Goal: Information Seeking & Learning: Learn about a topic

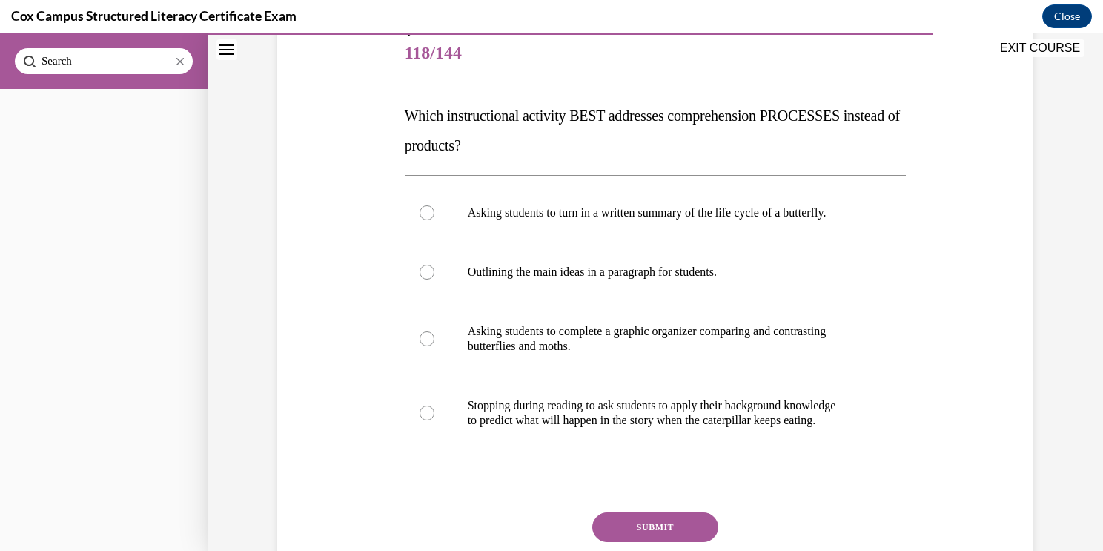
scroll to position [189, 0]
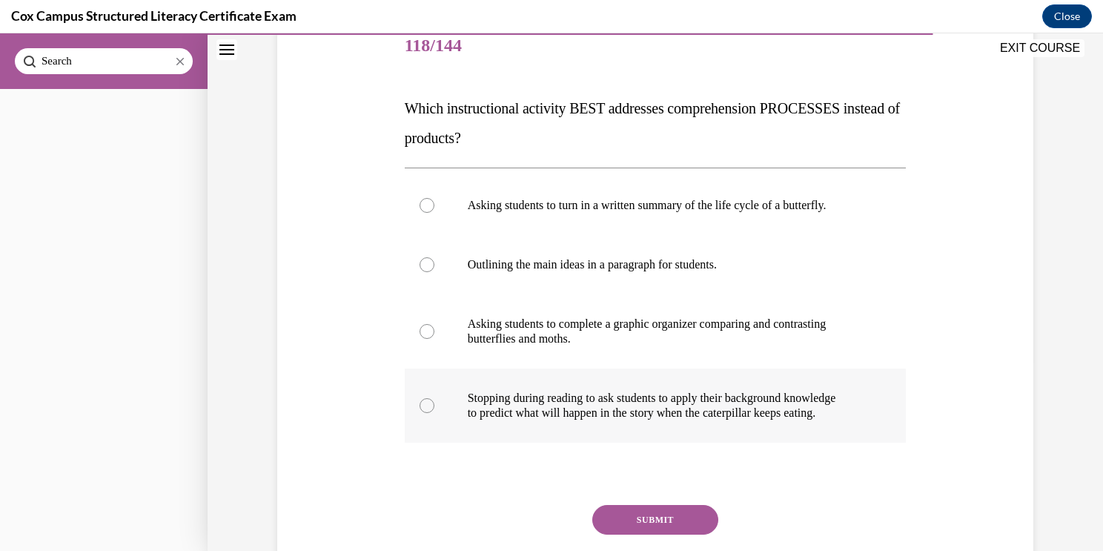
click at [518, 397] on p "Stopping during reading to ask students to apply their background knowledge" at bounding box center [669, 398] width 402 height 15
click at [434, 398] on input "Stopping during reading to ask students to apply their background knowledge to …" at bounding box center [427, 405] width 15 height 15
radio input "true"
click at [637, 514] on button "SUBMIT" at bounding box center [655, 520] width 126 height 30
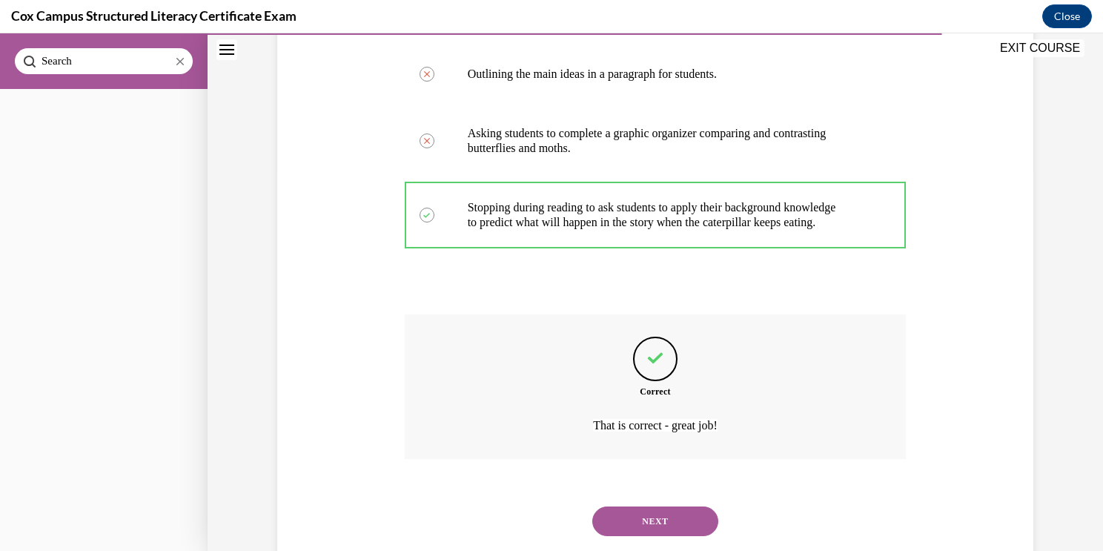
scroll to position [416, 0]
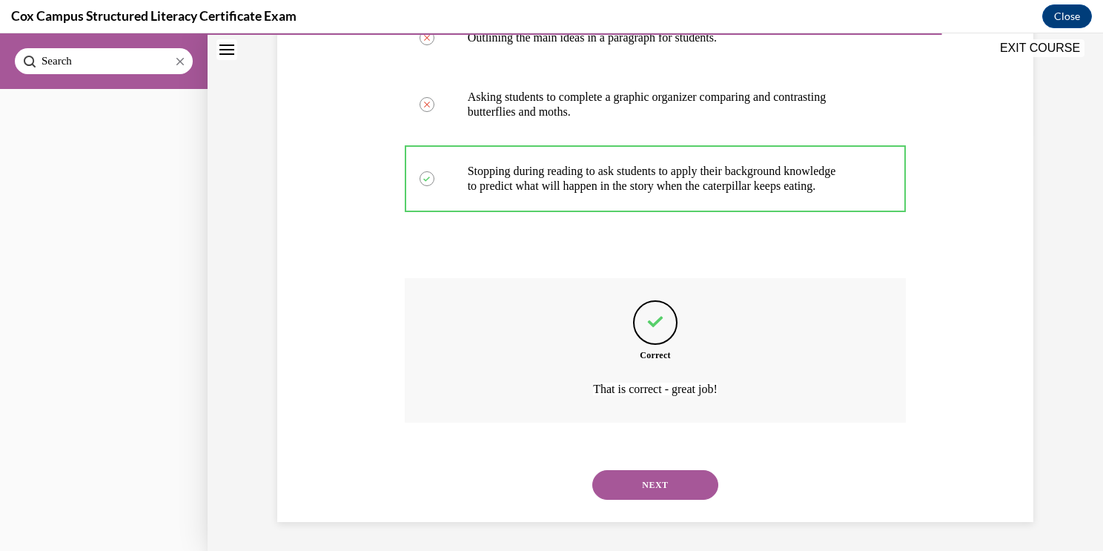
click at [649, 491] on button "NEXT" at bounding box center [655, 485] width 126 height 30
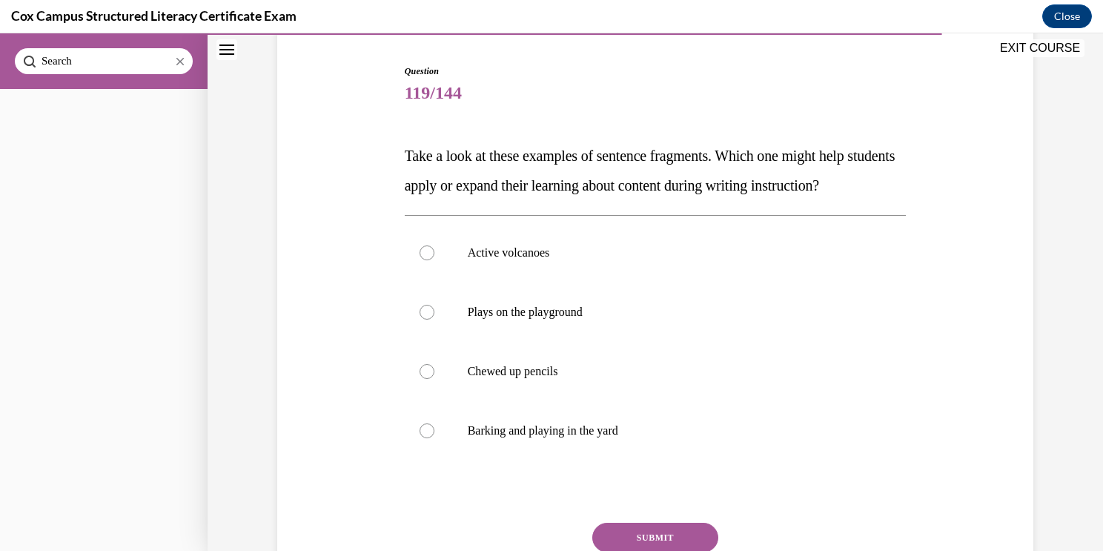
scroll to position [187, 0]
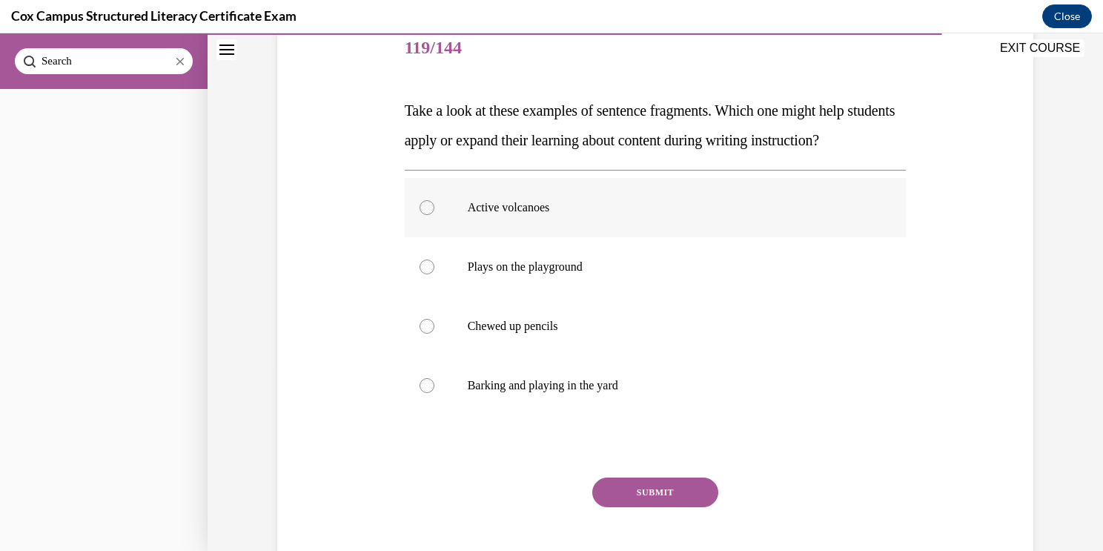
click at [583, 215] on p "Active volcanoes" at bounding box center [669, 207] width 402 height 15
click at [434, 215] on input "Active volcanoes" at bounding box center [427, 207] width 15 height 15
radio input "true"
click at [649, 507] on button "SUBMIT" at bounding box center [655, 492] width 126 height 30
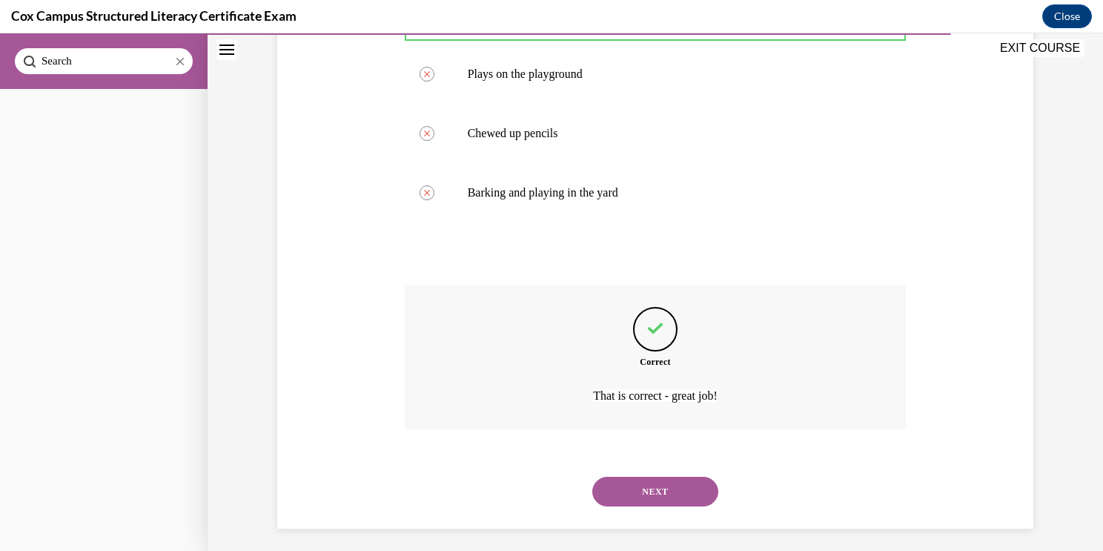
scroll to position [416, 0]
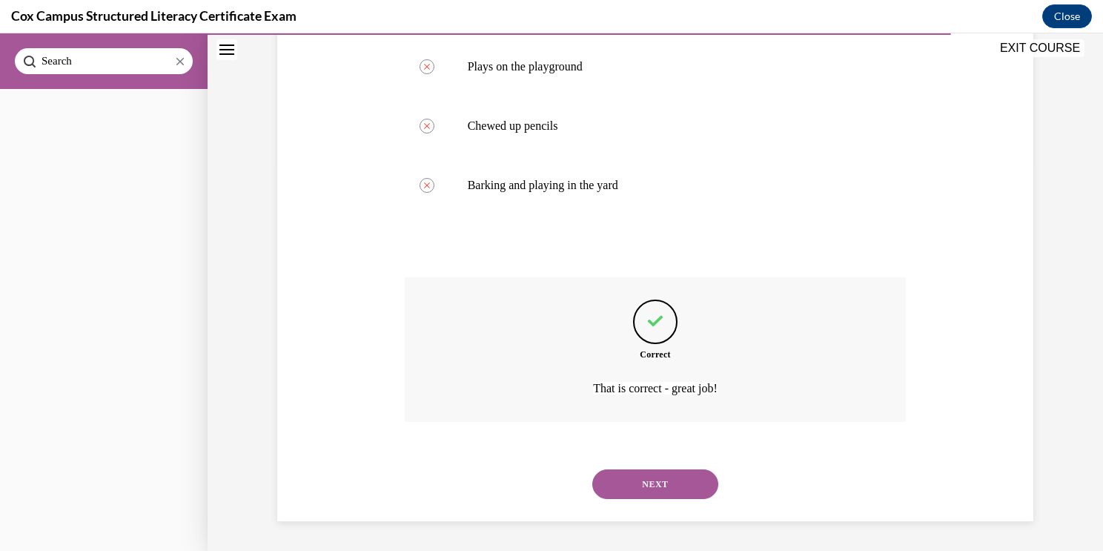
click at [653, 502] on div "NEXT" at bounding box center [656, 483] width 502 height 59
click at [653, 491] on button "NEXT" at bounding box center [655, 484] width 126 height 30
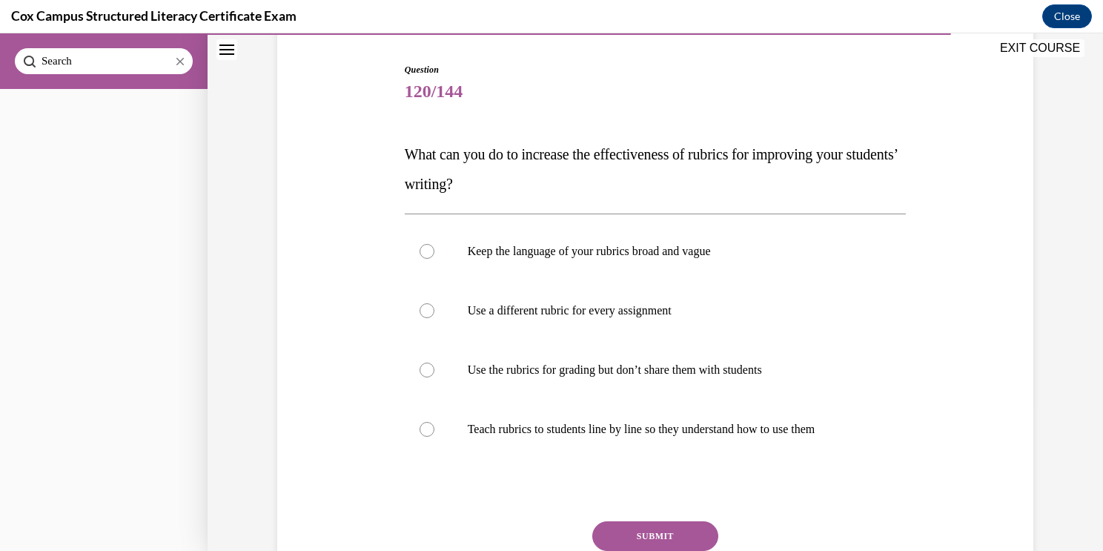
scroll to position [145, 0]
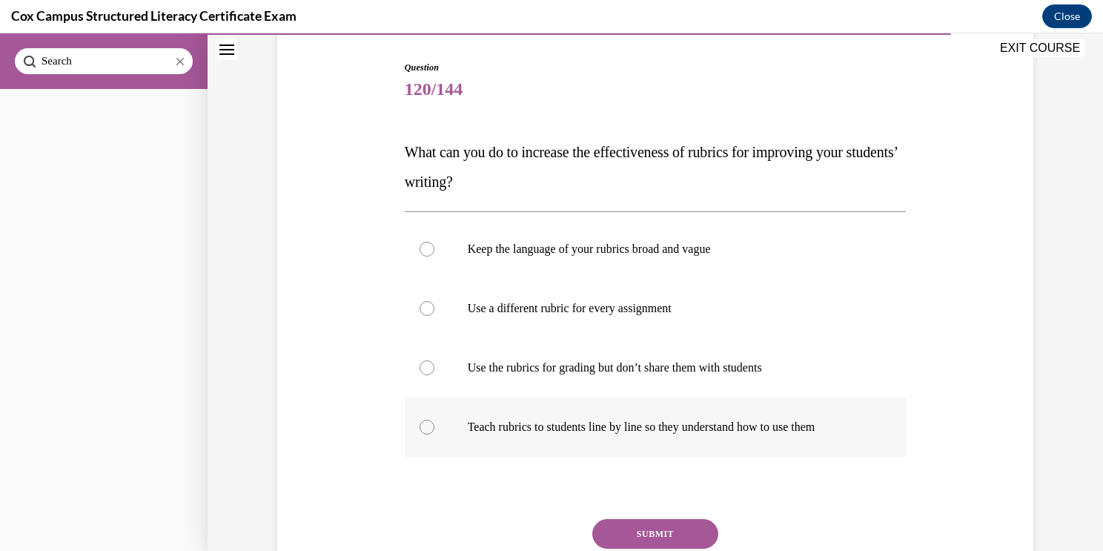
click at [824, 429] on p "Teach rubrics to students line by line so they understand how to use them" at bounding box center [669, 427] width 402 height 15
click at [434, 429] on input "Teach rubrics to students line by line so they understand how to use them" at bounding box center [427, 427] width 15 height 15
radio input "true"
click at [672, 529] on button "SUBMIT" at bounding box center [655, 534] width 126 height 30
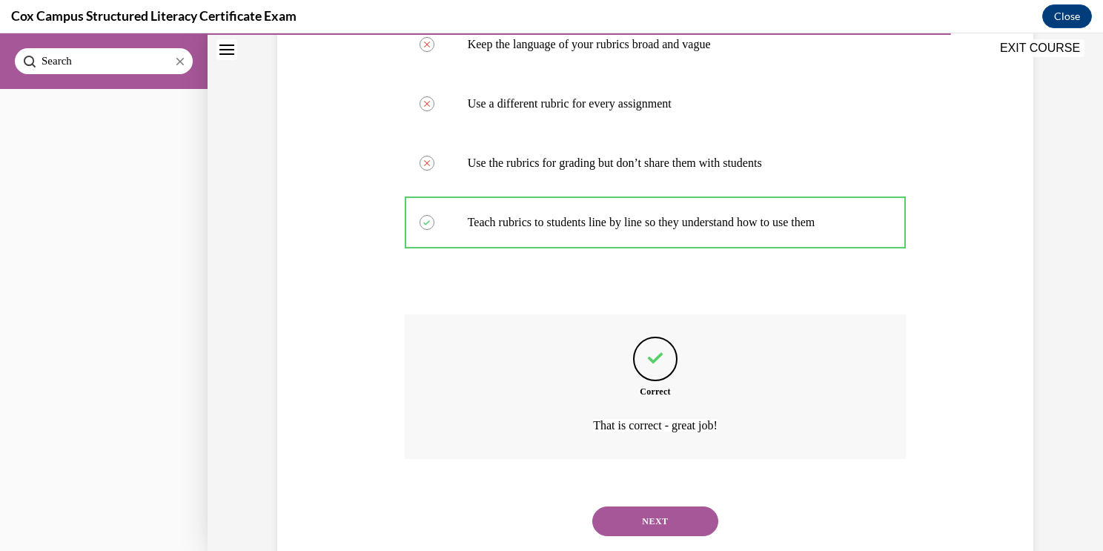
scroll to position [386, 0]
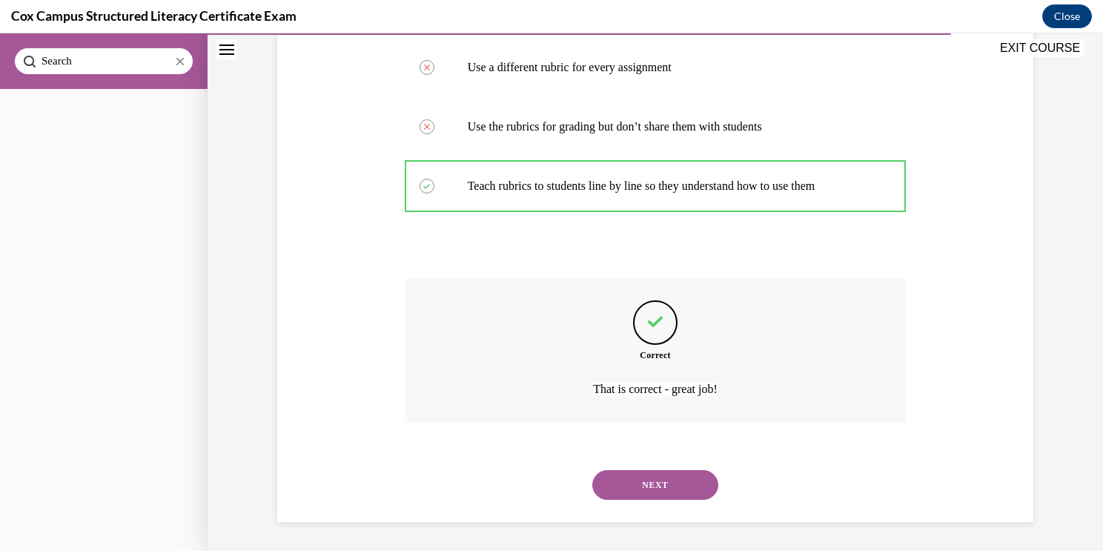
click at [649, 496] on button "NEXT" at bounding box center [655, 485] width 126 height 30
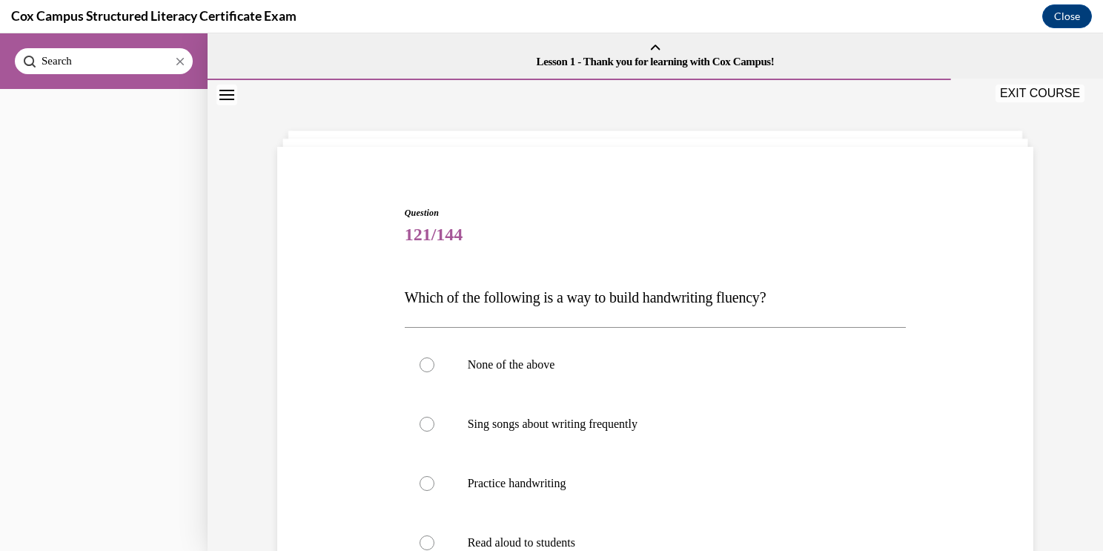
click at [229, 99] on icon "Close navigation menu" at bounding box center [226, 95] width 15 height 10
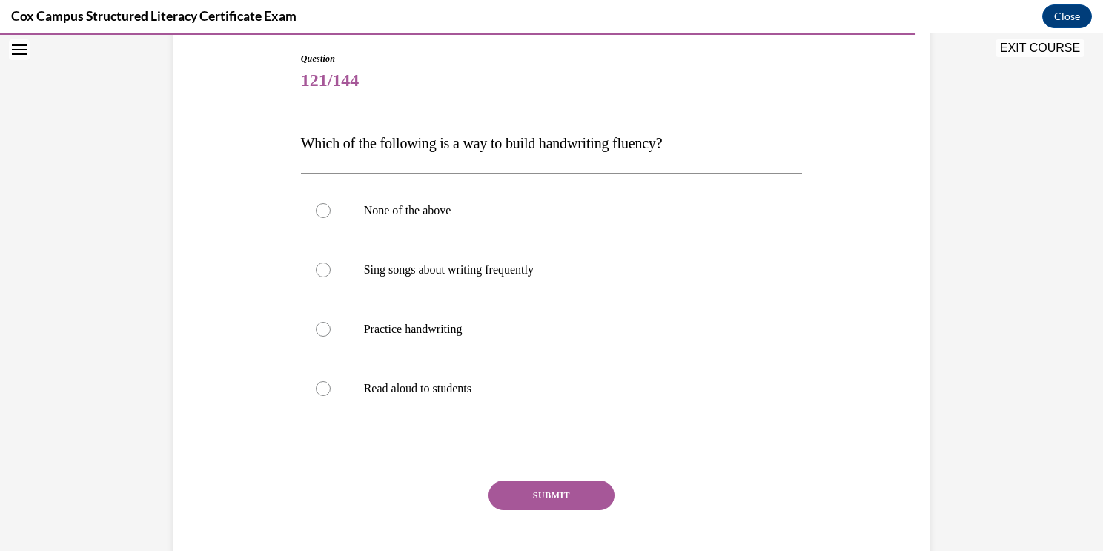
scroll to position [154, 0]
click at [434, 331] on p "Practice handwriting" at bounding box center [565, 329] width 402 height 15
click at [331, 331] on input "Practice handwriting" at bounding box center [323, 329] width 15 height 15
radio input "true"
click at [439, 221] on label "None of the above" at bounding box center [552, 210] width 502 height 59
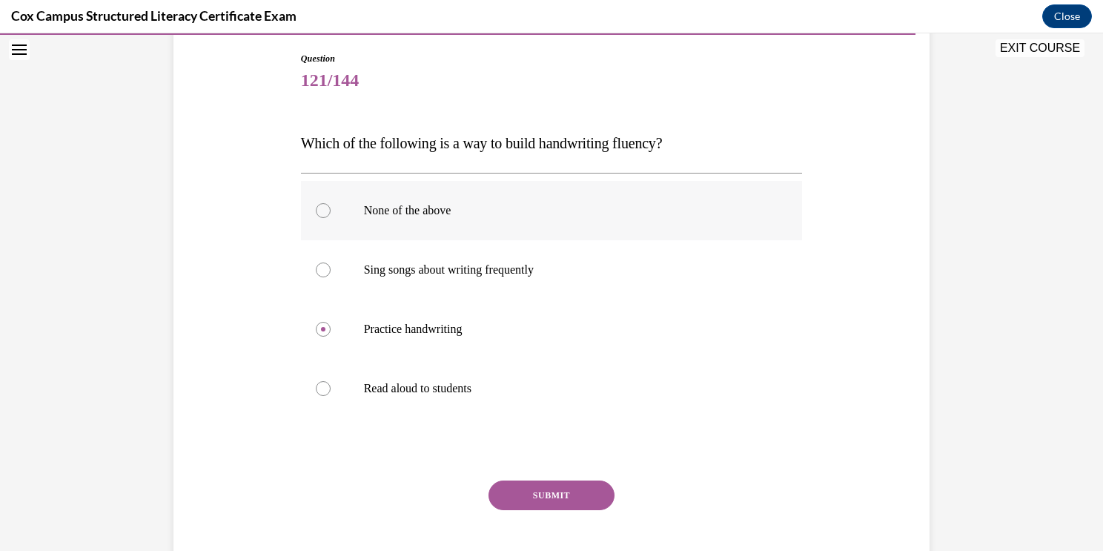
click at [331, 218] on input "None of the above" at bounding box center [323, 210] width 15 height 15
radio input "true"
click at [540, 489] on button "SUBMIT" at bounding box center [552, 495] width 126 height 30
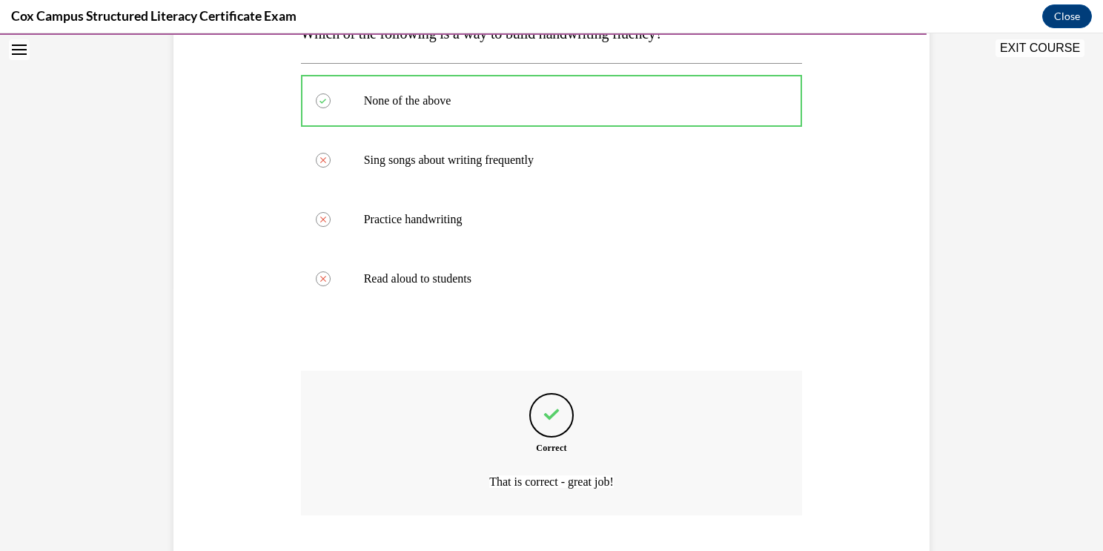
scroll to position [357, 0]
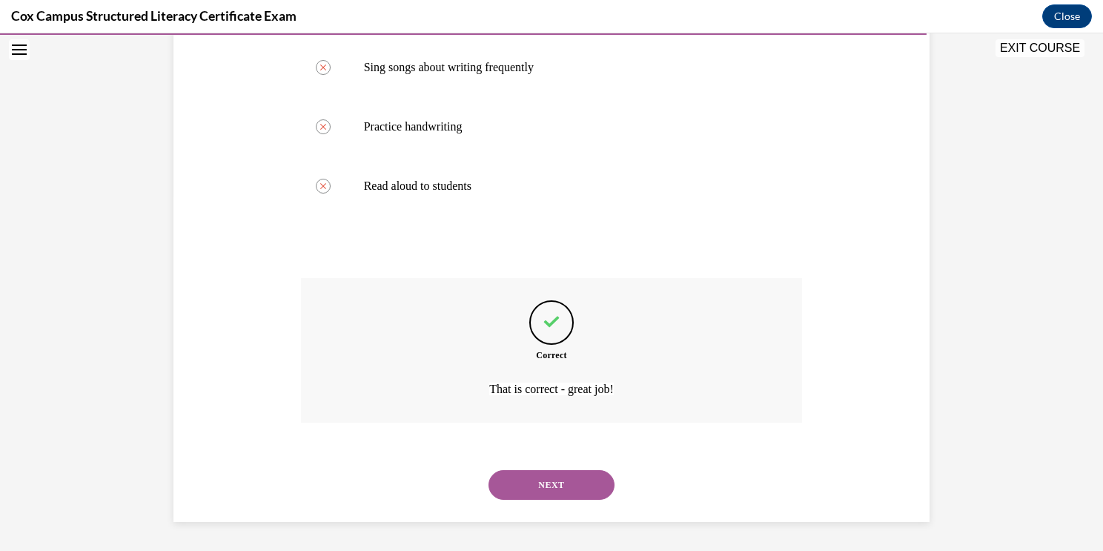
click at [543, 477] on button "NEXT" at bounding box center [552, 485] width 126 height 30
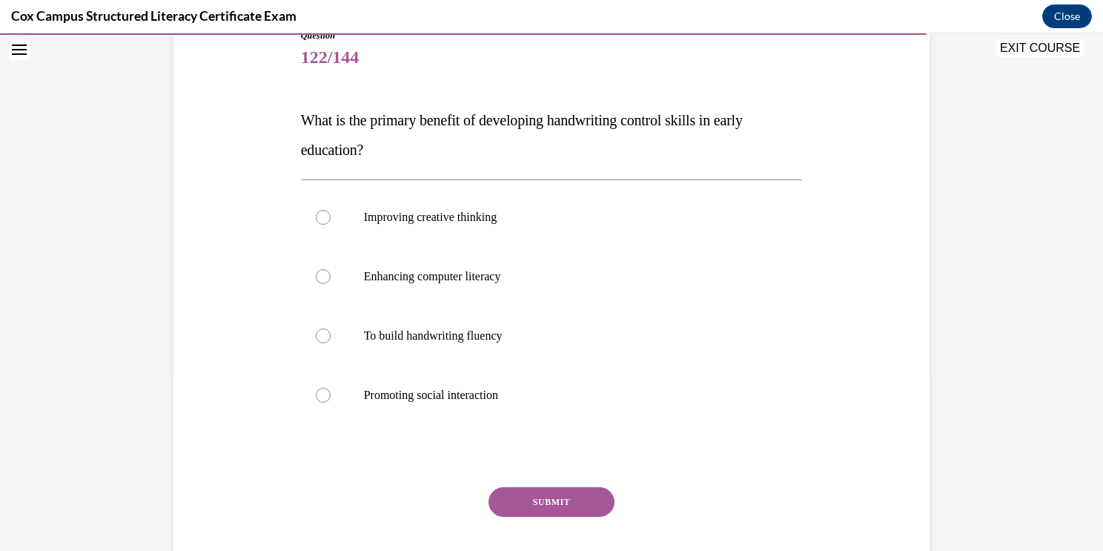
scroll to position [187, 0]
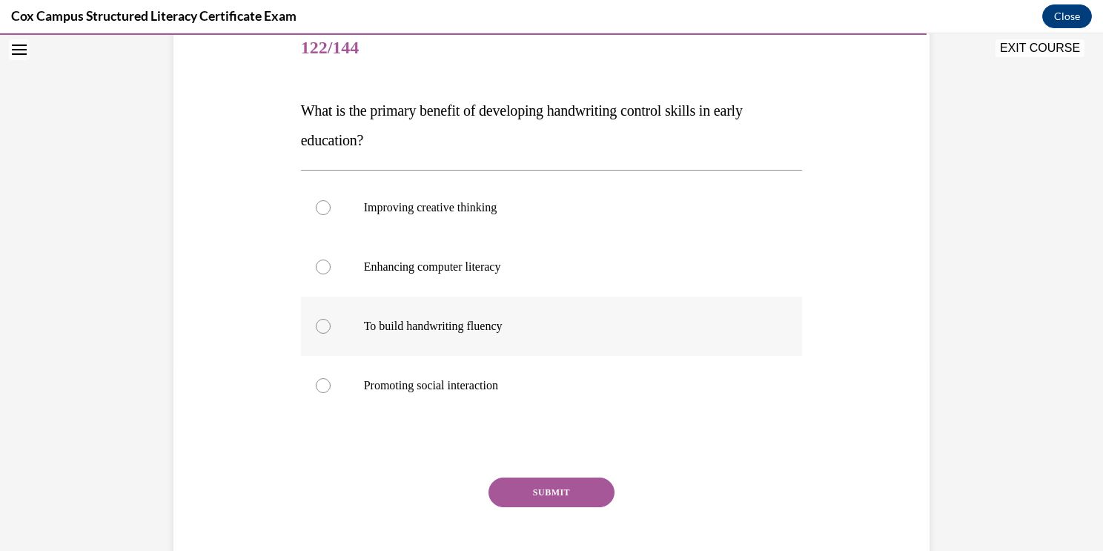
click at [503, 323] on p "To build handwriting fluency" at bounding box center [565, 326] width 402 height 15
click at [331, 323] on input "To build handwriting fluency" at bounding box center [323, 326] width 15 height 15
radio input "true"
click at [550, 489] on button "SUBMIT" at bounding box center [552, 492] width 126 height 30
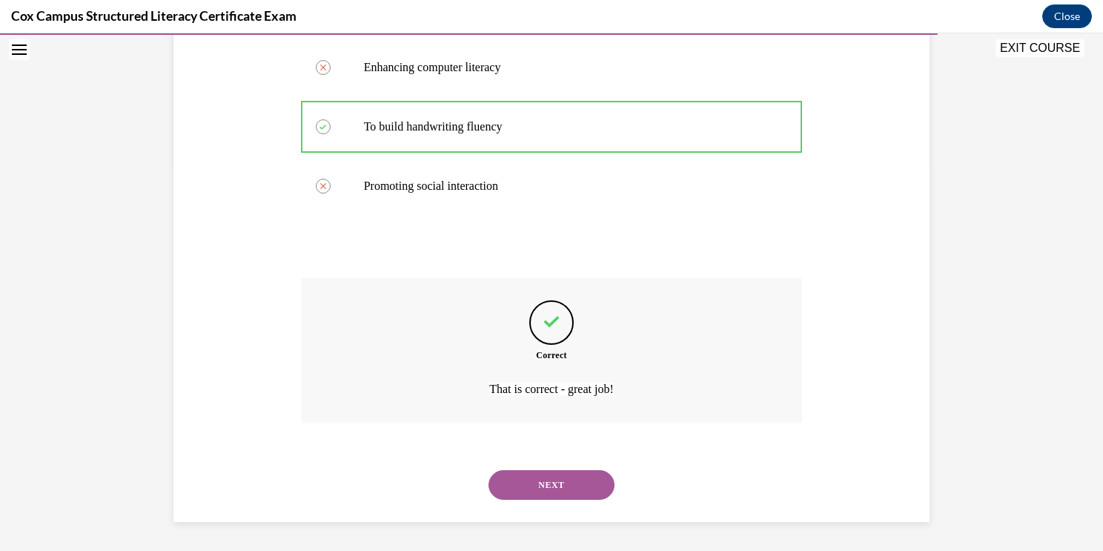
click at [550, 489] on button "NEXT" at bounding box center [552, 485] width 126 height 30
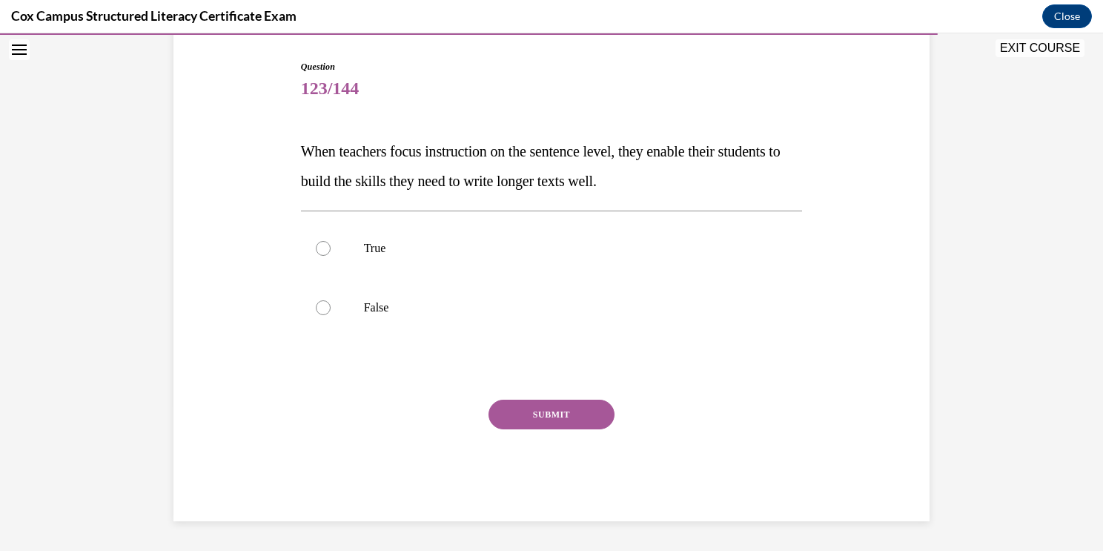
scroll to position [145, 0]
click at [375, 242] on p "True" at bounding box center [565, 249] width 402 height 15
click at [331, 242] on input "True" at bounding box center [323, 249] width 15 height 15
radio input "true"
click at [532, 414] on button "SUBMIT" at bounding box center [552, 415] width 126 height 30
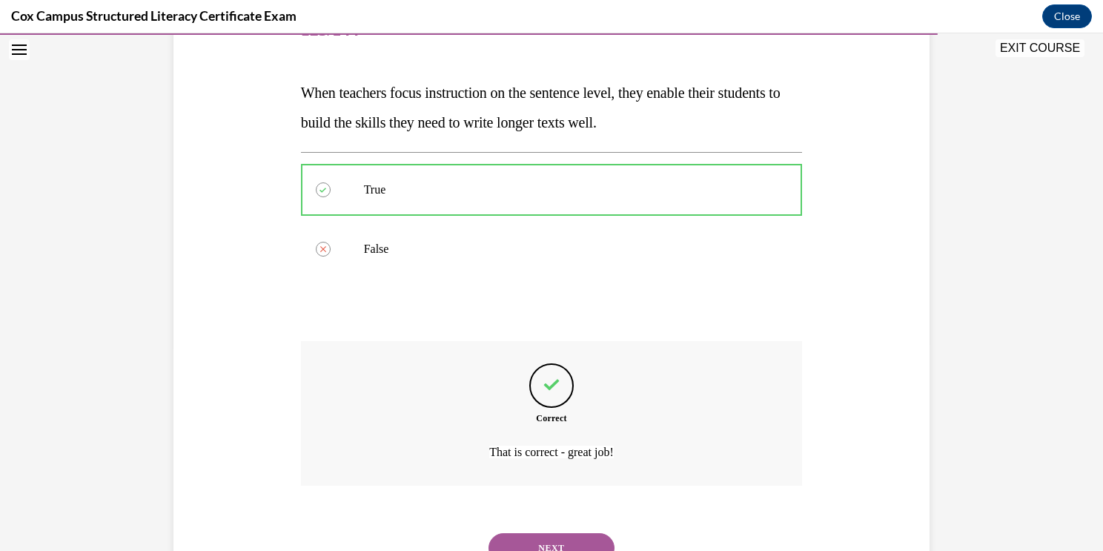
scroll to position [268, 0]
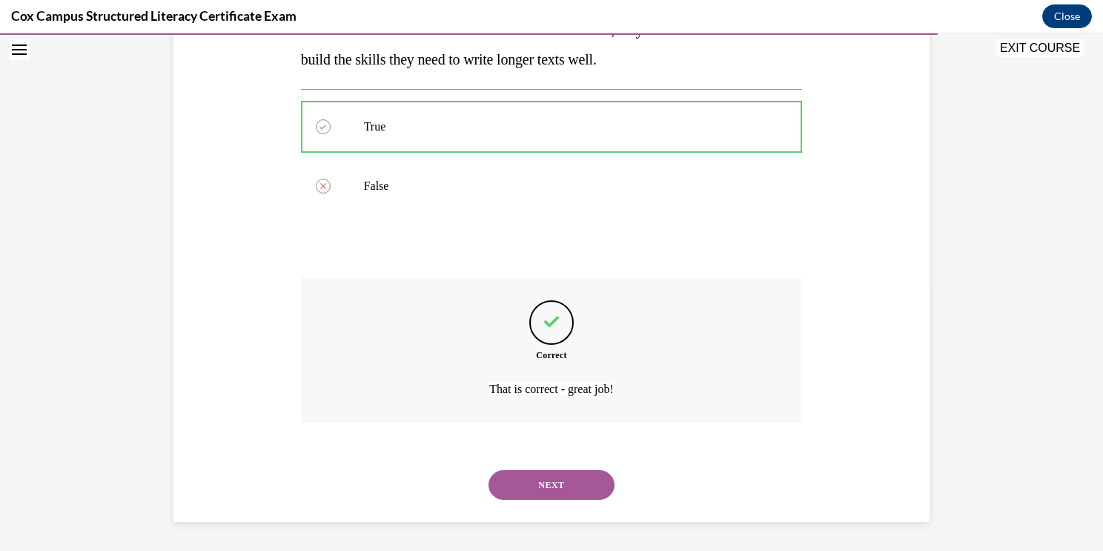
click at [552, 485] on button "NEXT" at bounding box center [552, 485] width 126 height 30
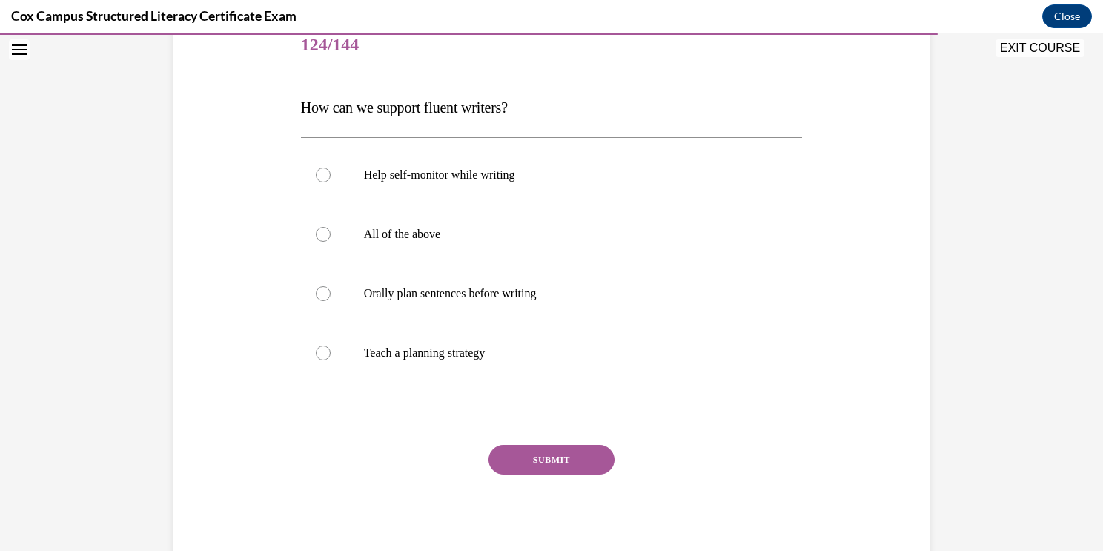
scroll to position [213, 0]
